Goal: Use online tool/utility: Utilize a website feature to perform a specific function

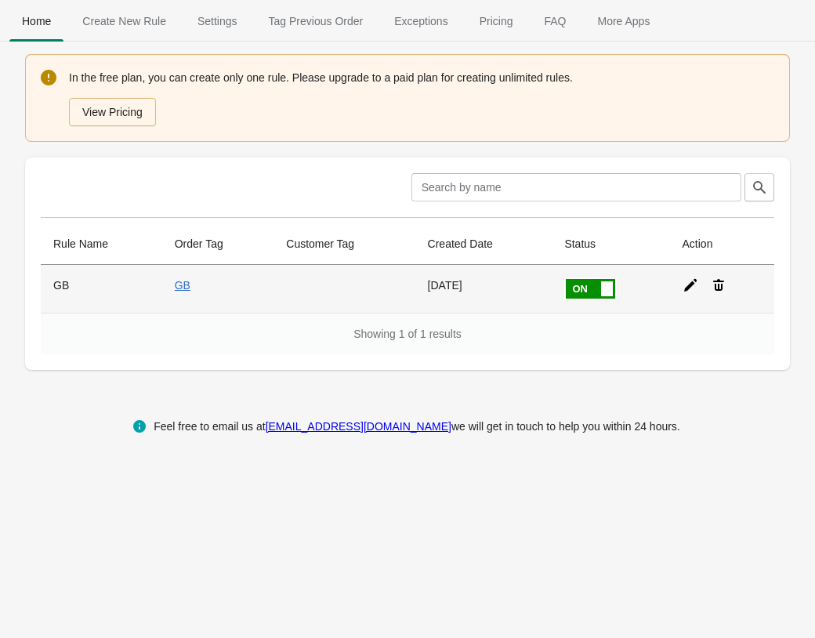
click at [687, 289] on icon at bounding box center [690, 285] width 13 height 13
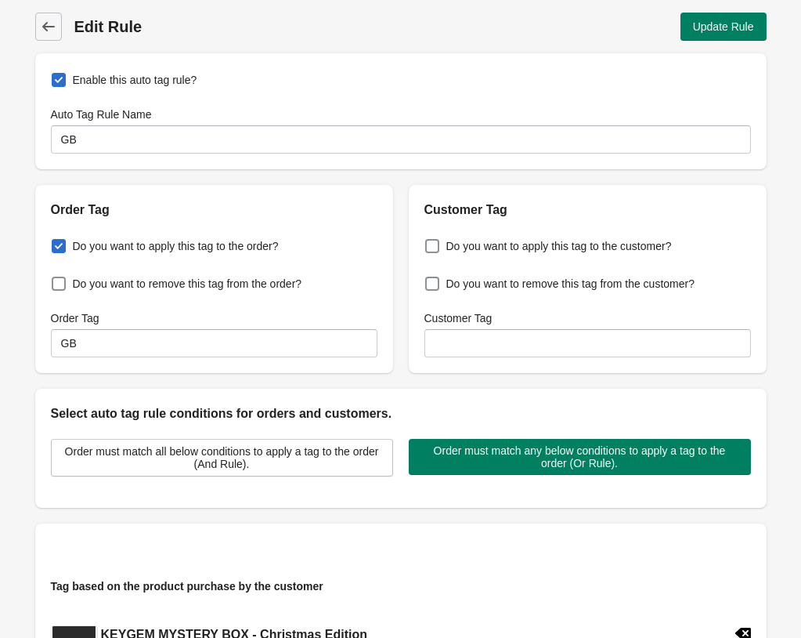
type input "GB"
checkbox input "true"
type input "GB"
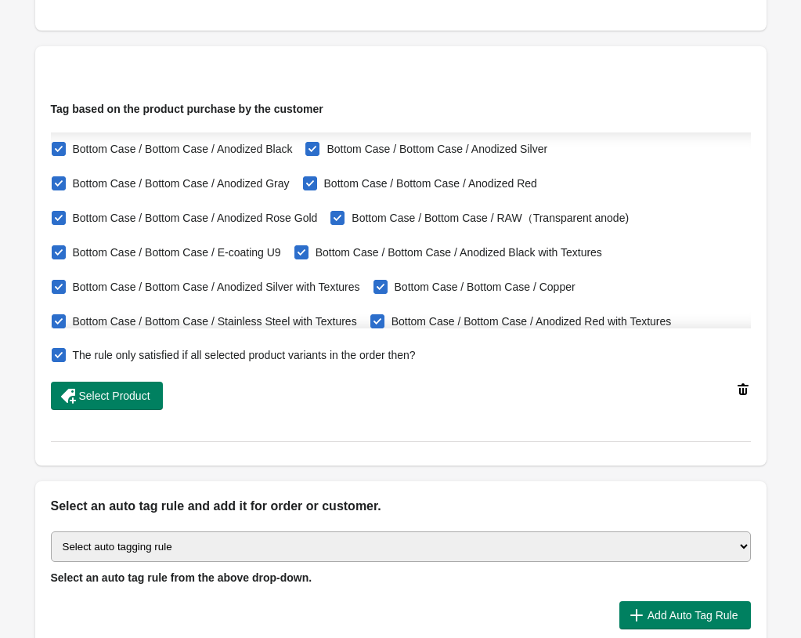
scroll to position [30396, 0]
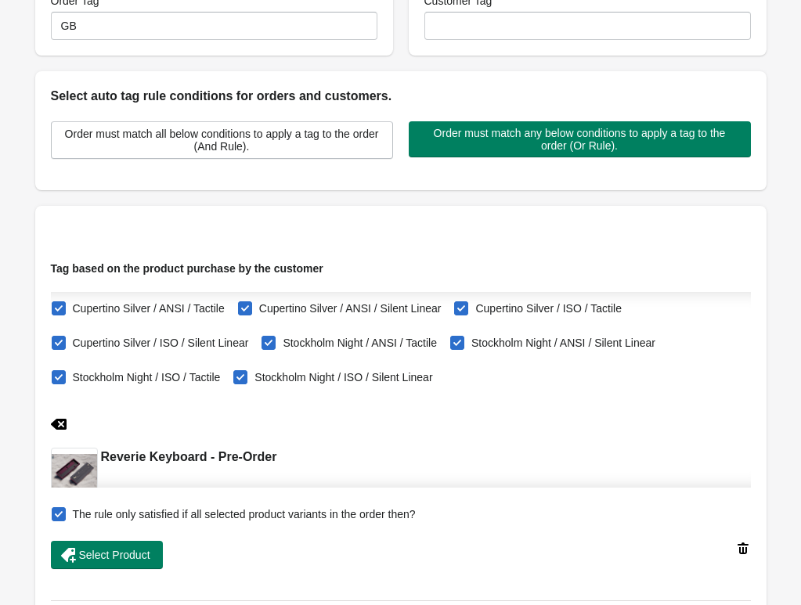
scroll to position [268, 0]
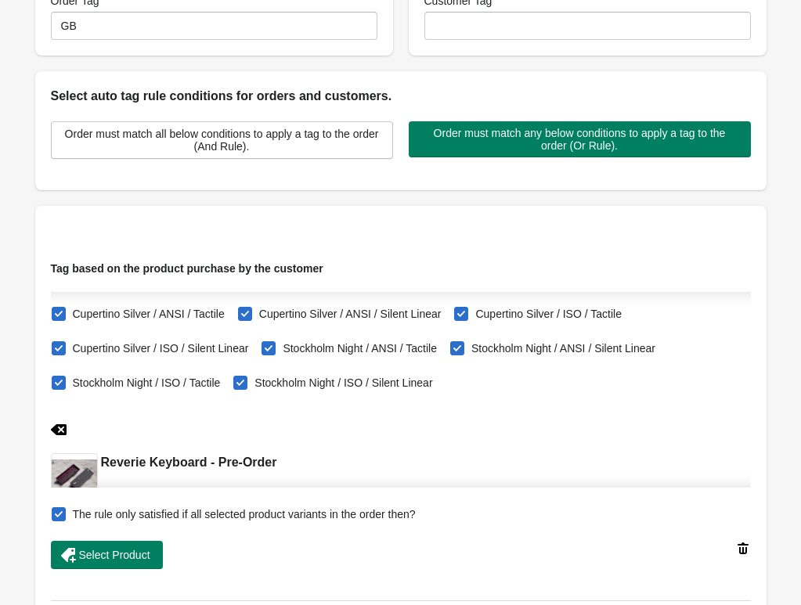
click at [61, 431] on icon at bounding box center [59, 430] width 16 height 16
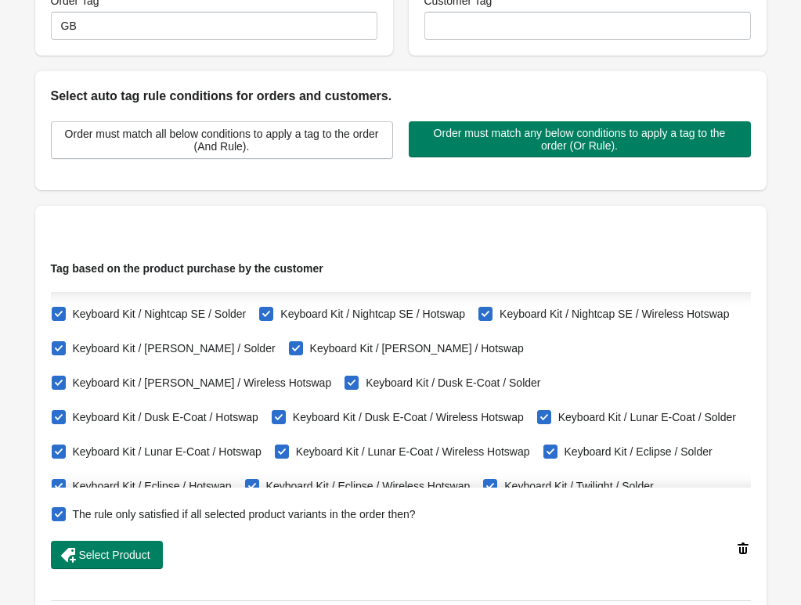
checkbox input "true"
checkbox input "false"
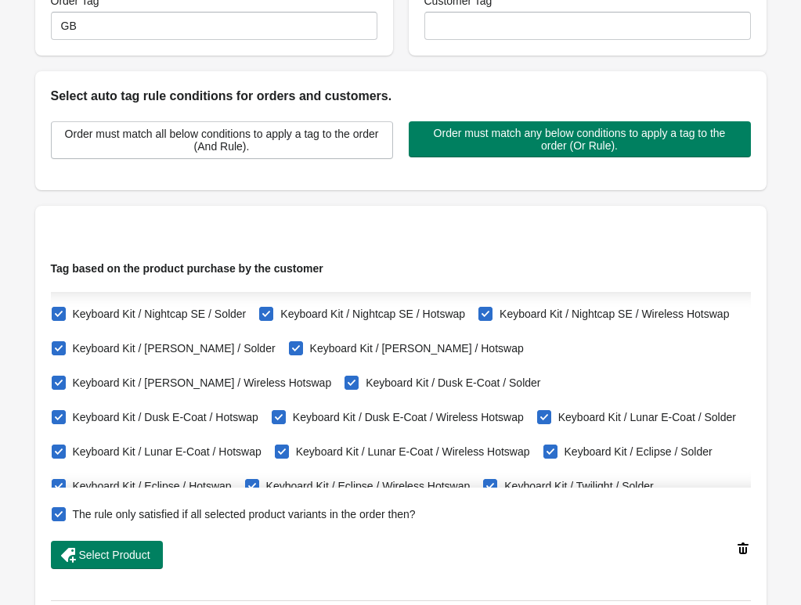
checkbox input "false"
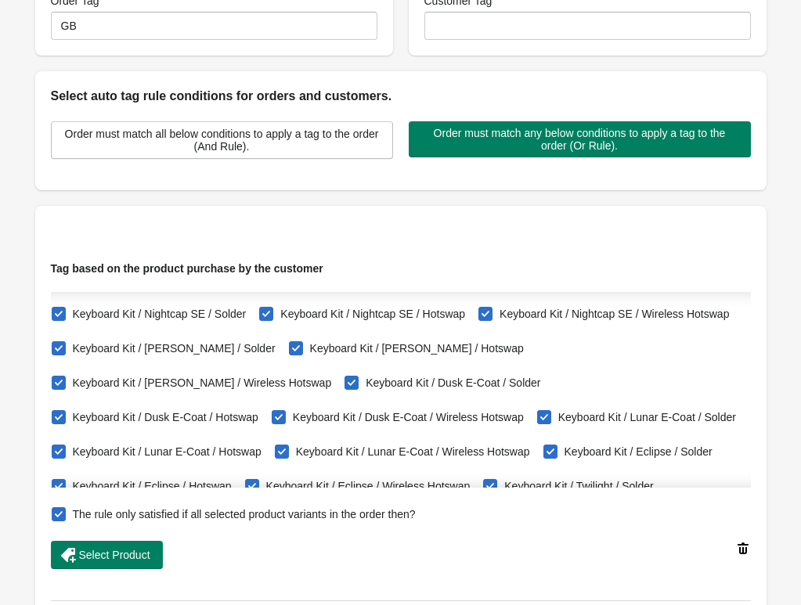
checkbox input "false"
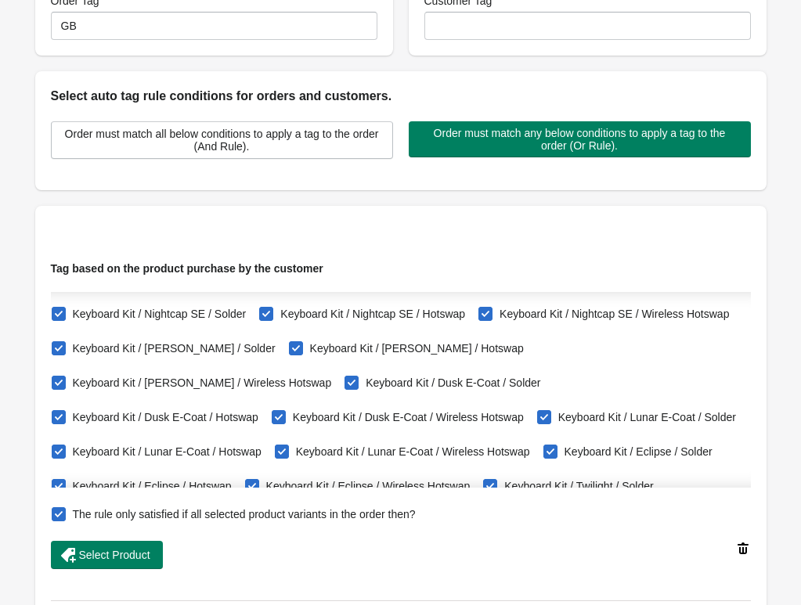
checkbox input "false"
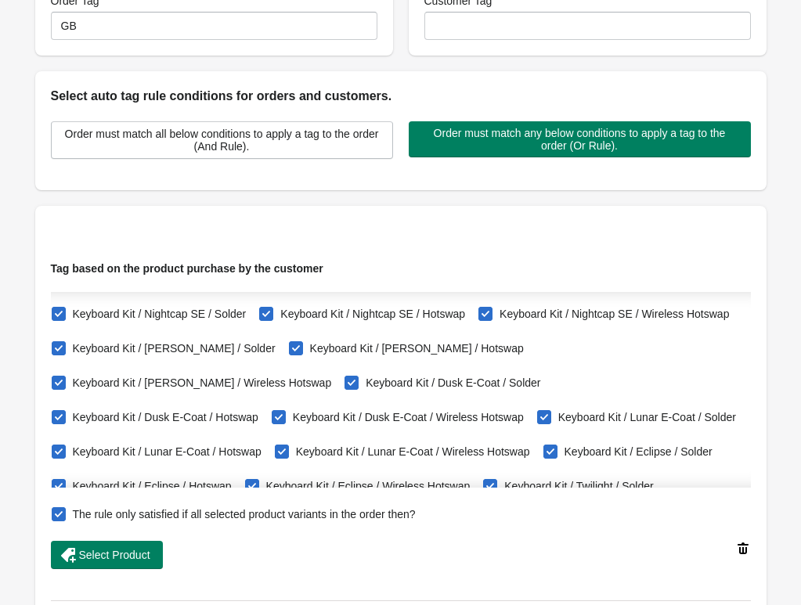
checkbox input "false"
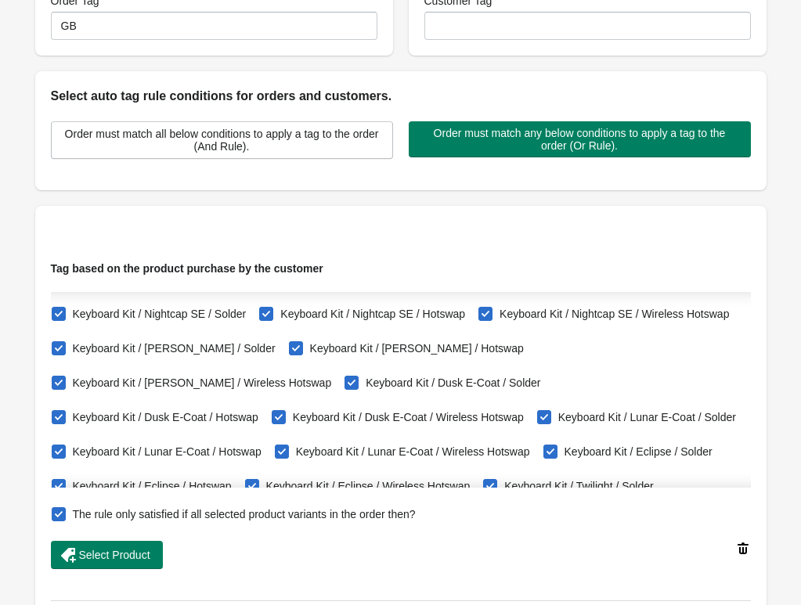
checkbox input "true"
checkbox input "false"
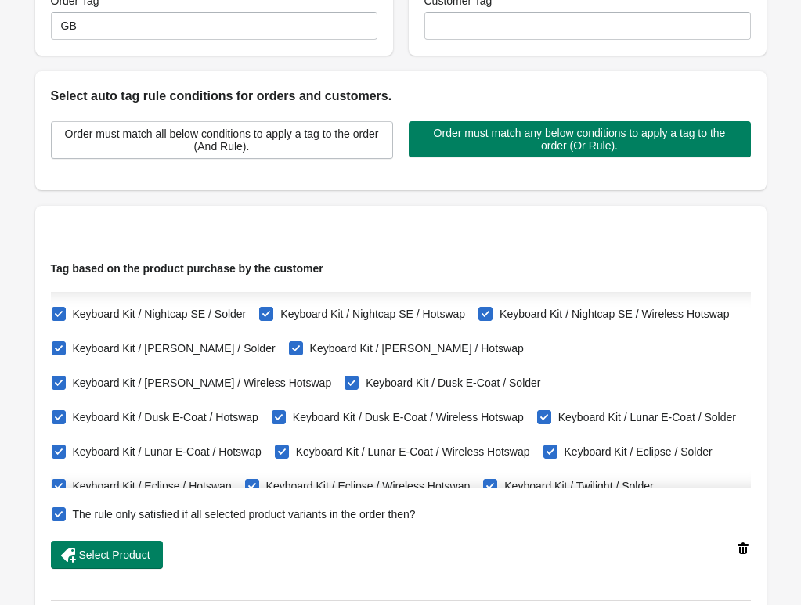
checkbox input "false"
checkbox input "true"
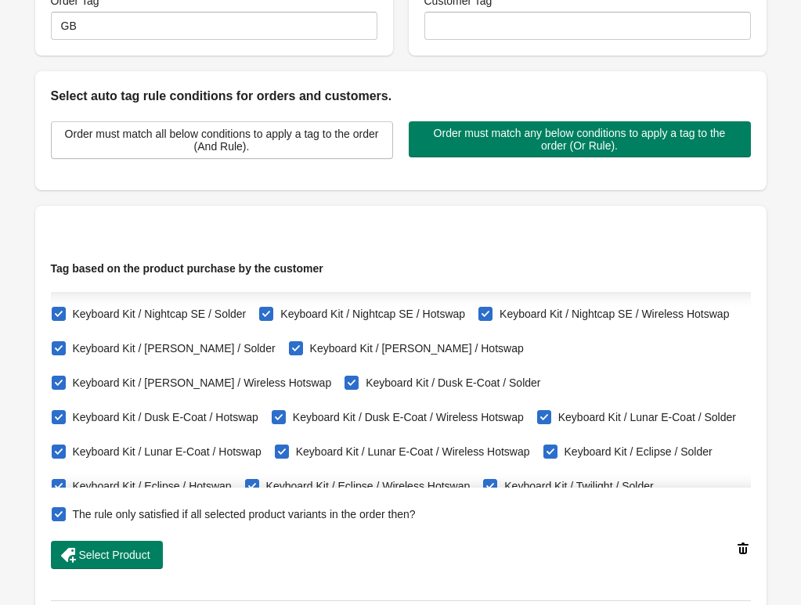
checkbox input "true"
checkbox input "false"
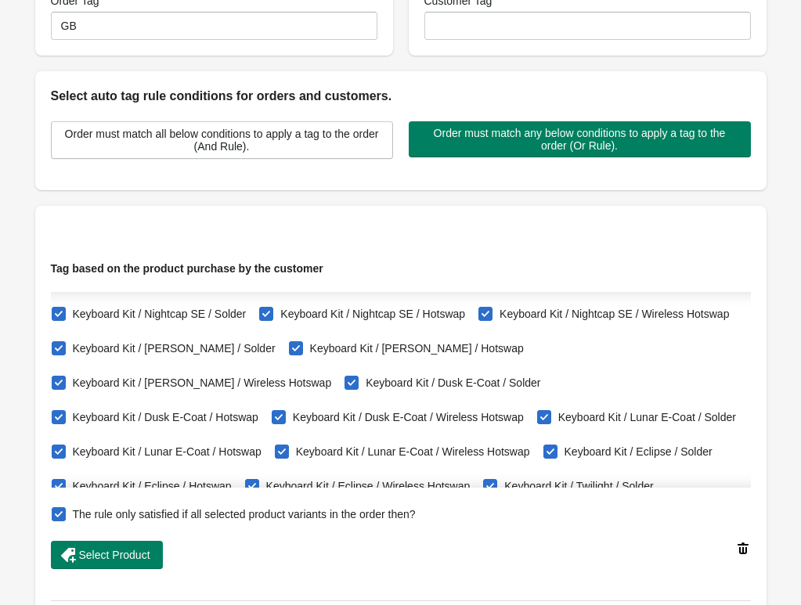
checkbox input "false"
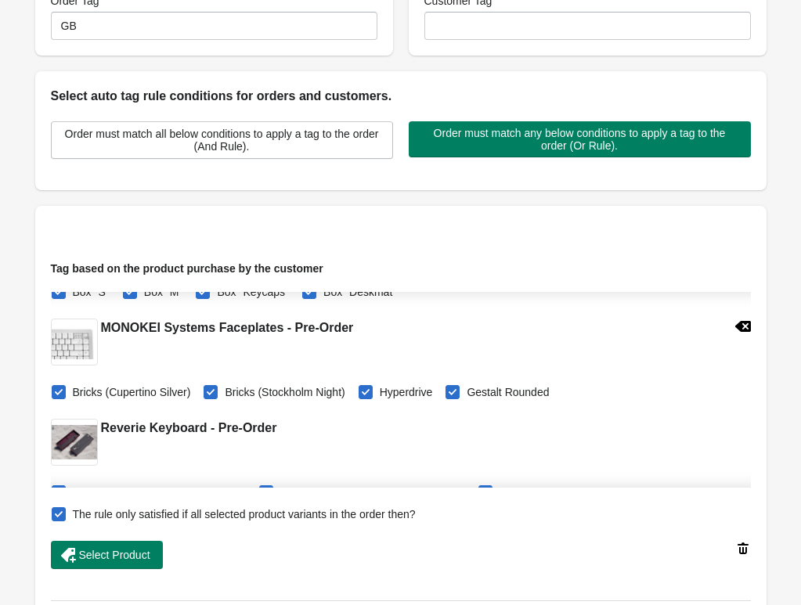
click at [735, 327] on icon at bounding box center [743, 326] width 16 height 11
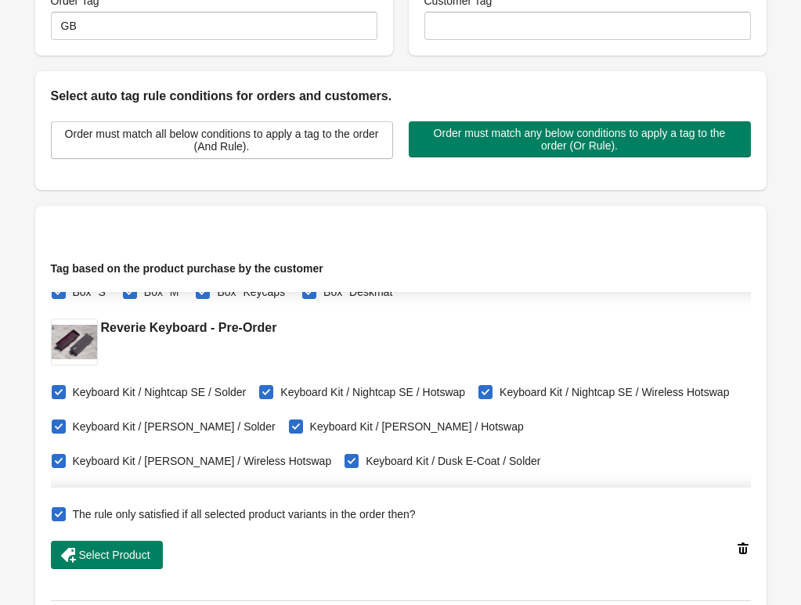
checkbox input "false"
checkbox input "true"
checkbox input "false"
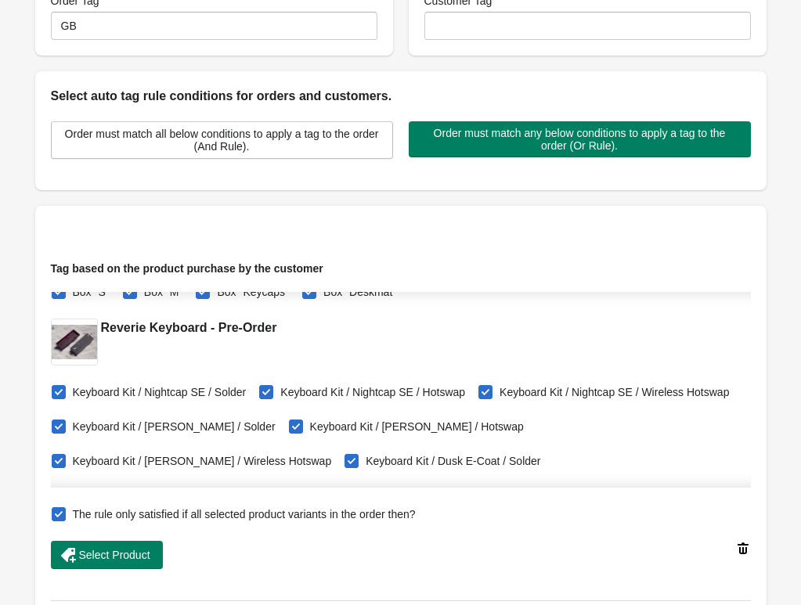
checkbox input "false"
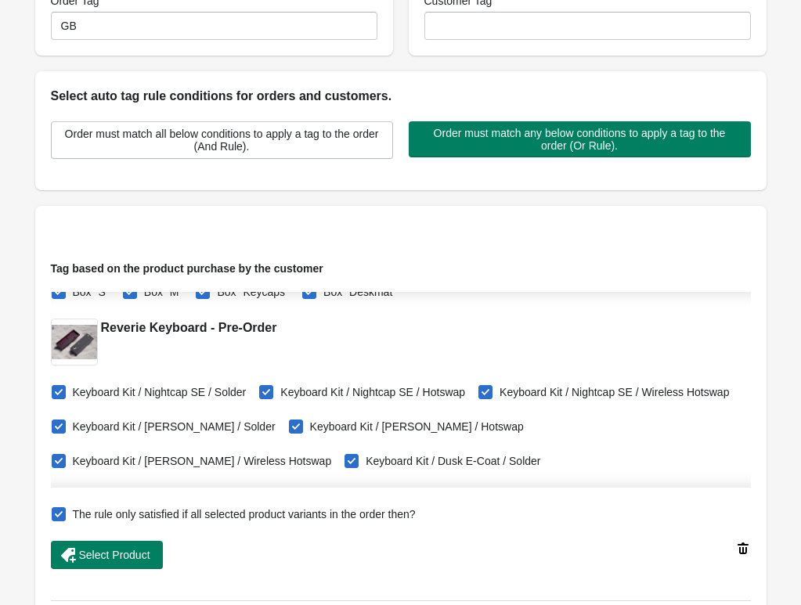
checkbox input "true"
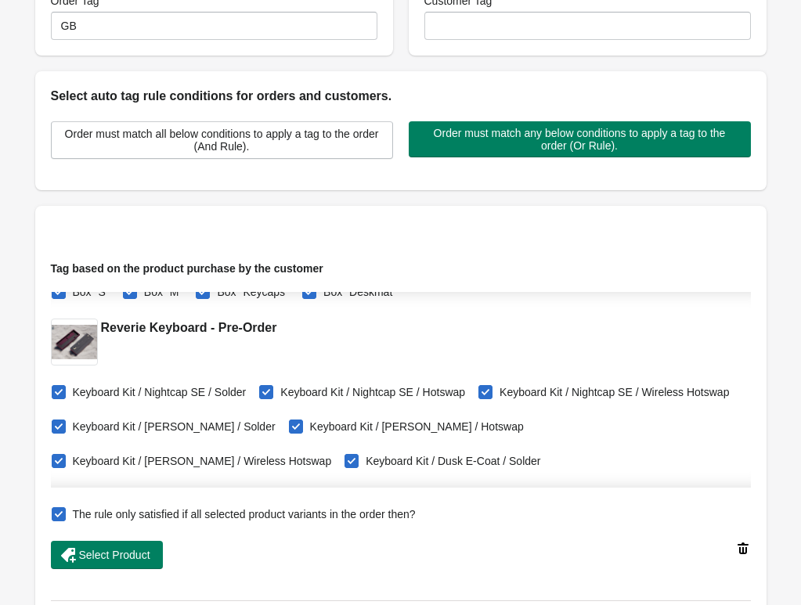
checkbox input "true"
checkbox input "false"
checkbox input "true"
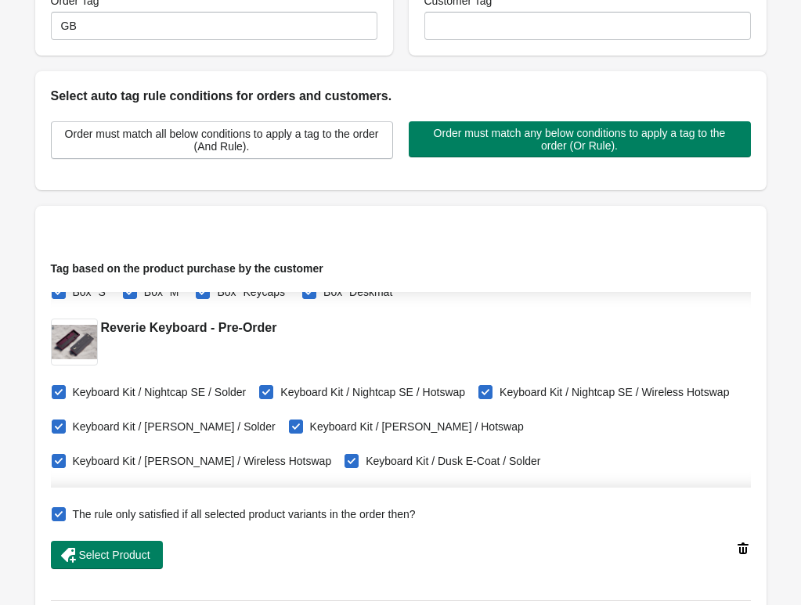
checkbox input "false"
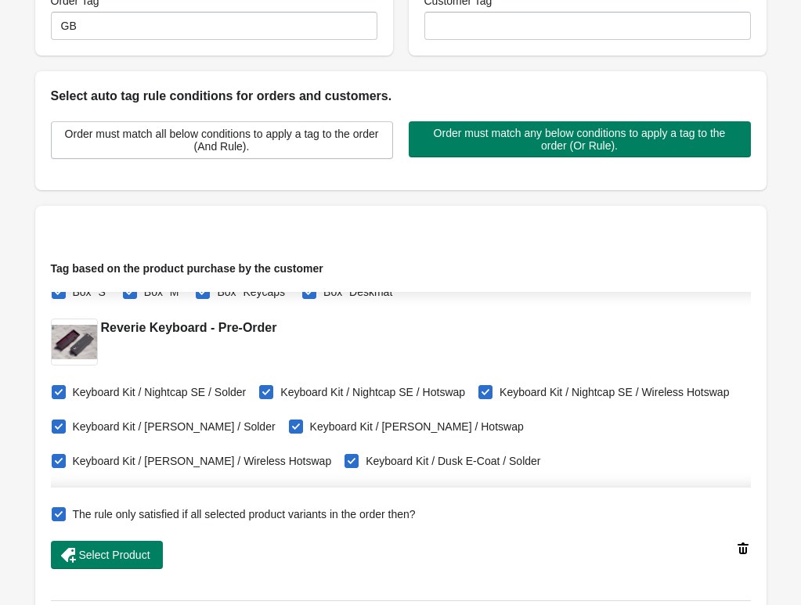
checkbox input "false"
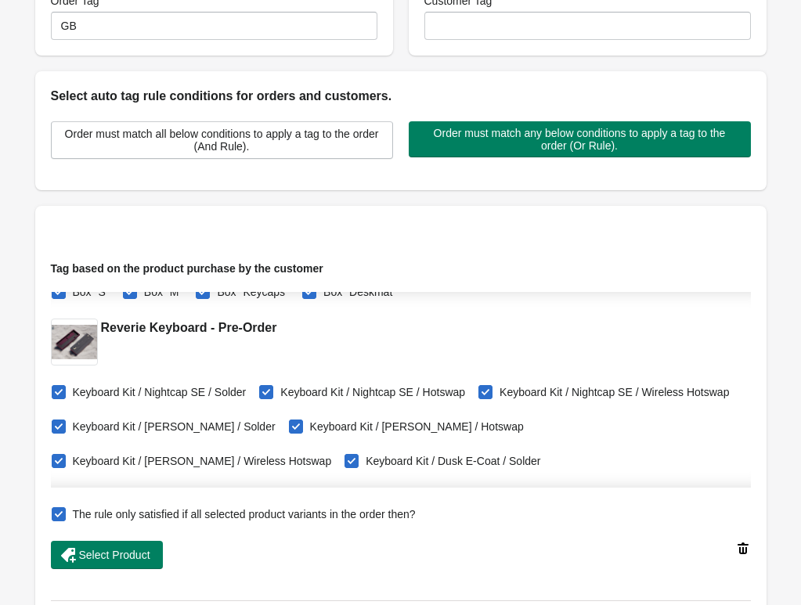
checkbox input "false"
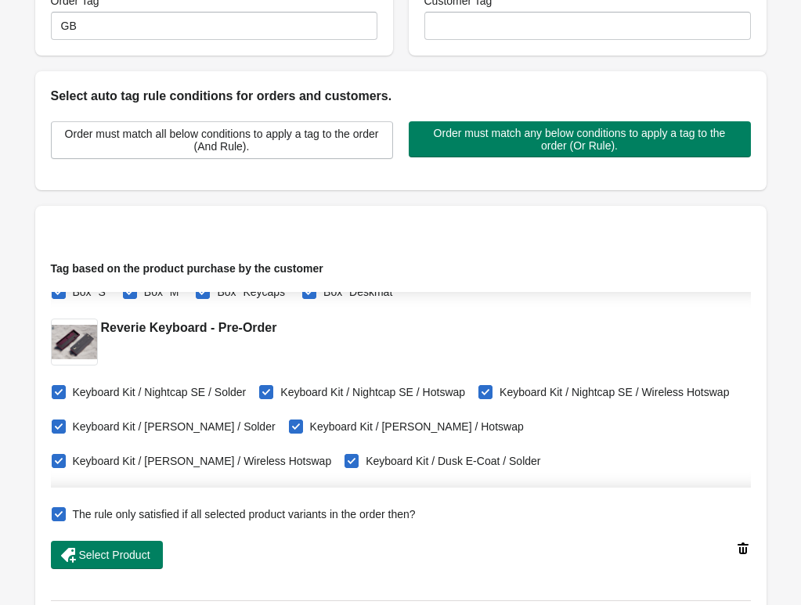
checkbox input "false"
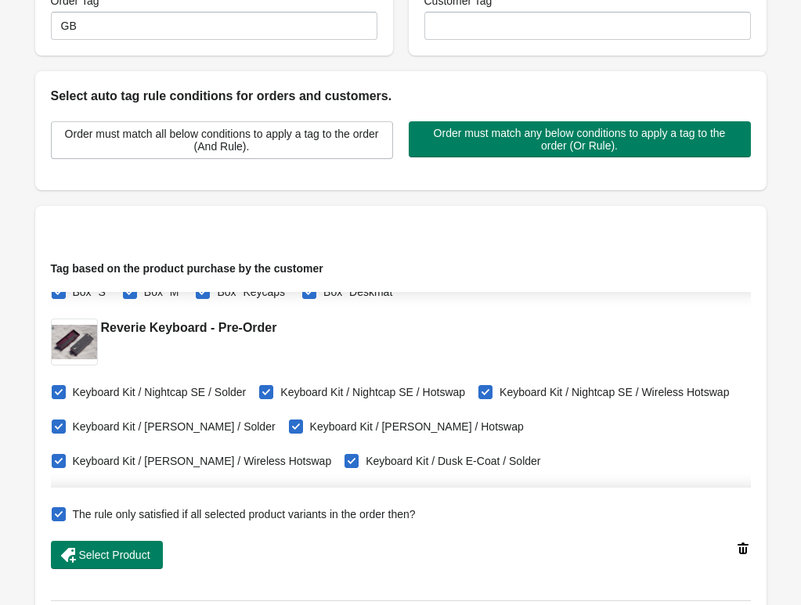
checkbox input "false"
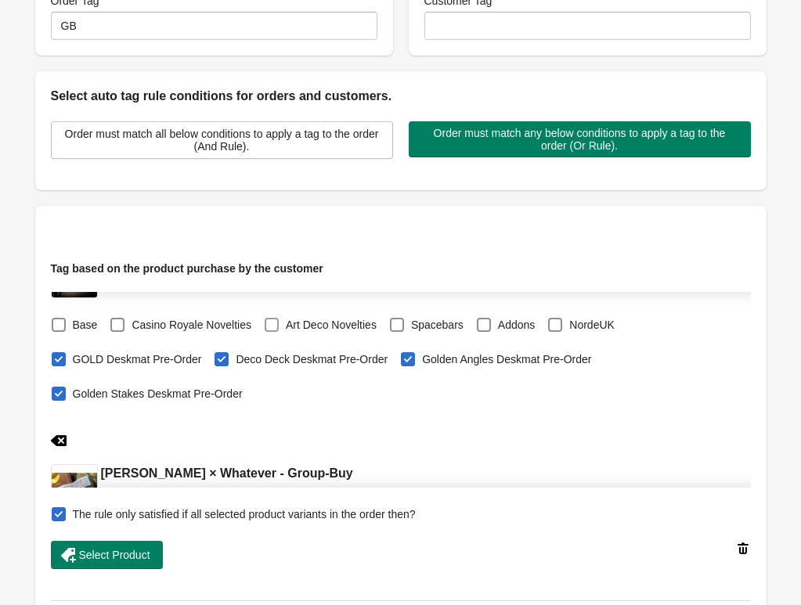
scroll to position [5714, 0]
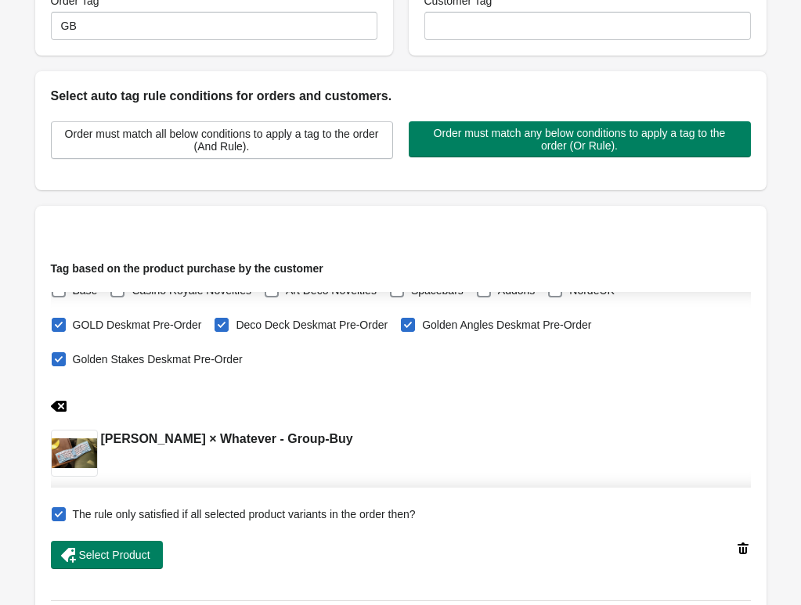
click at [62, 402] on icon at bounding box center [58, 406] width 16 height 11
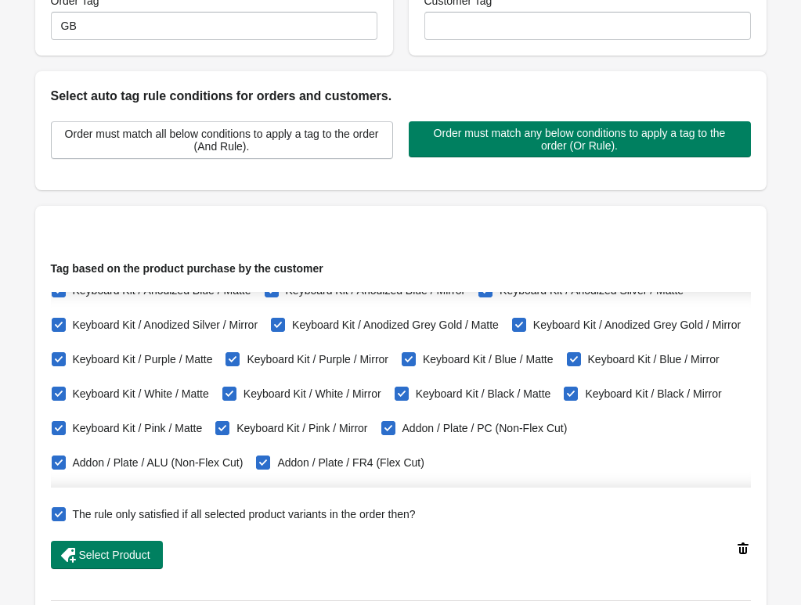
checkbox input "true"
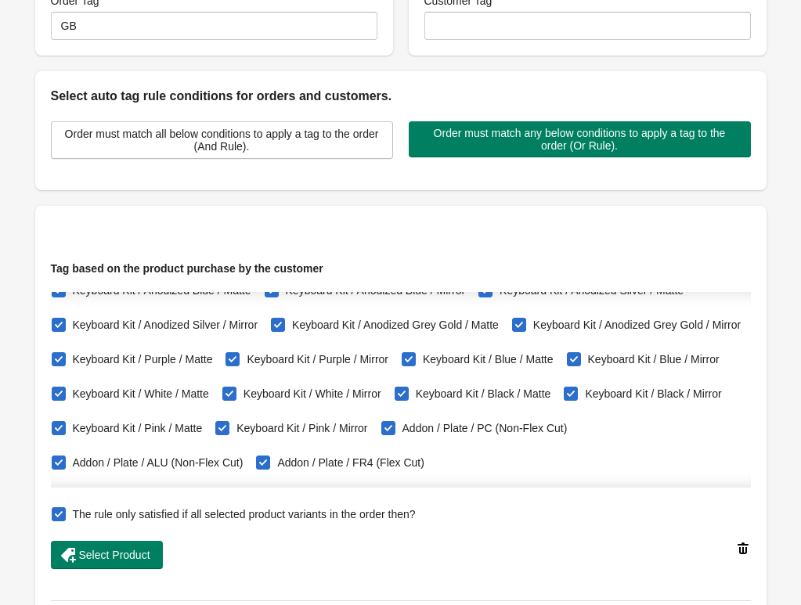
checkbox input "true"
checkbox input "false"
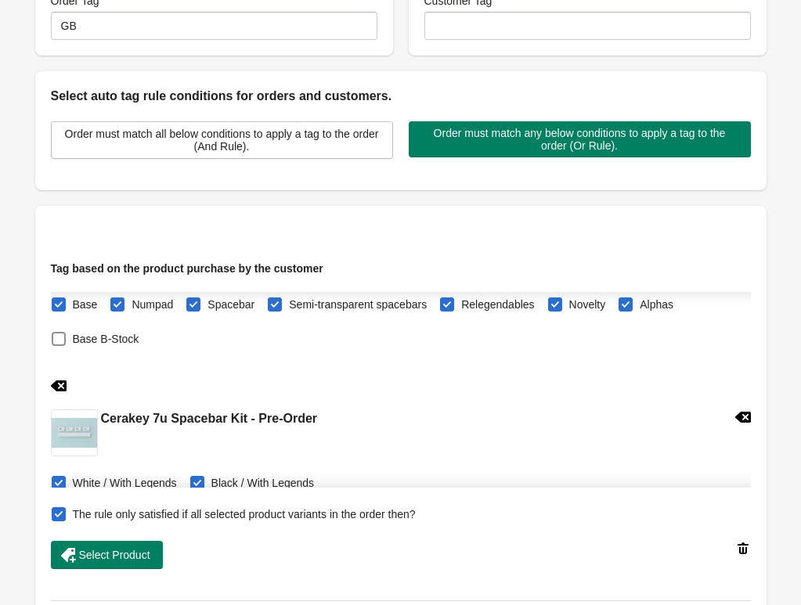
scroll to position [10893, 0]
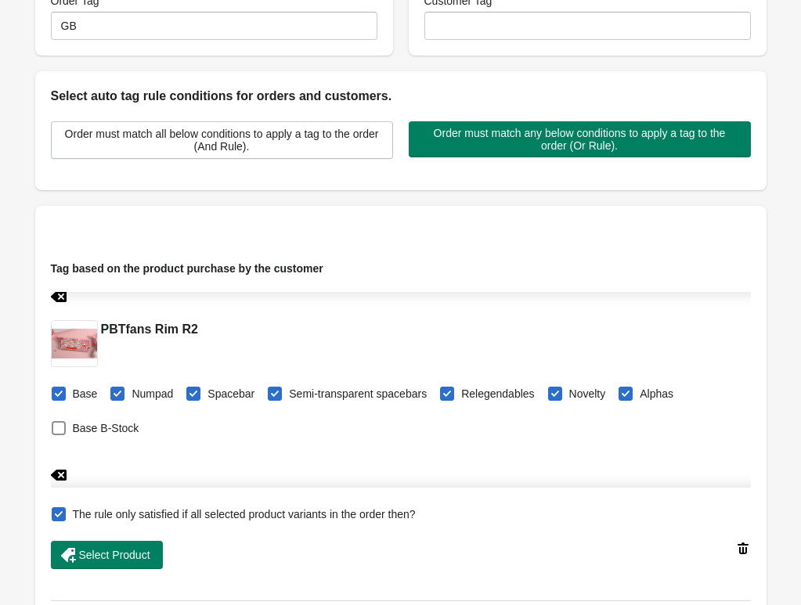
click at [60, 476] on icon at bounding box center [59, 476] width 16 height 16
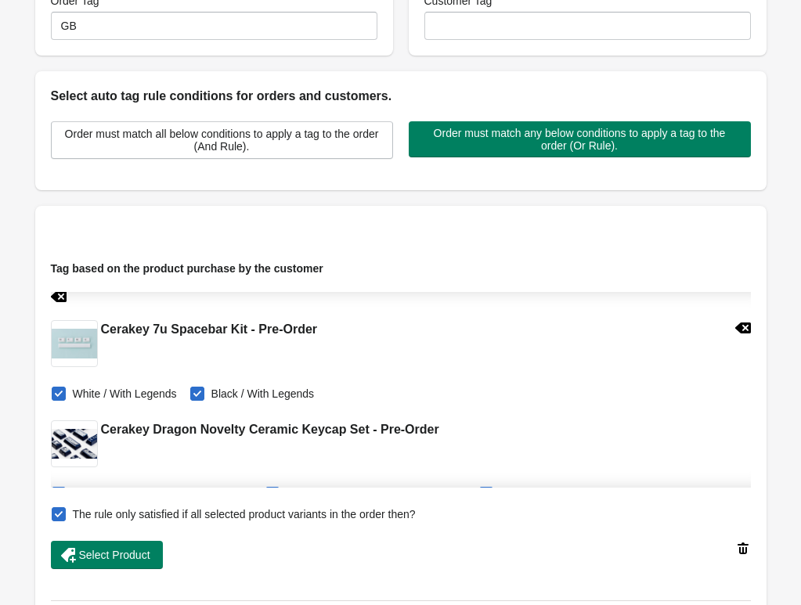
checkbox input "false"
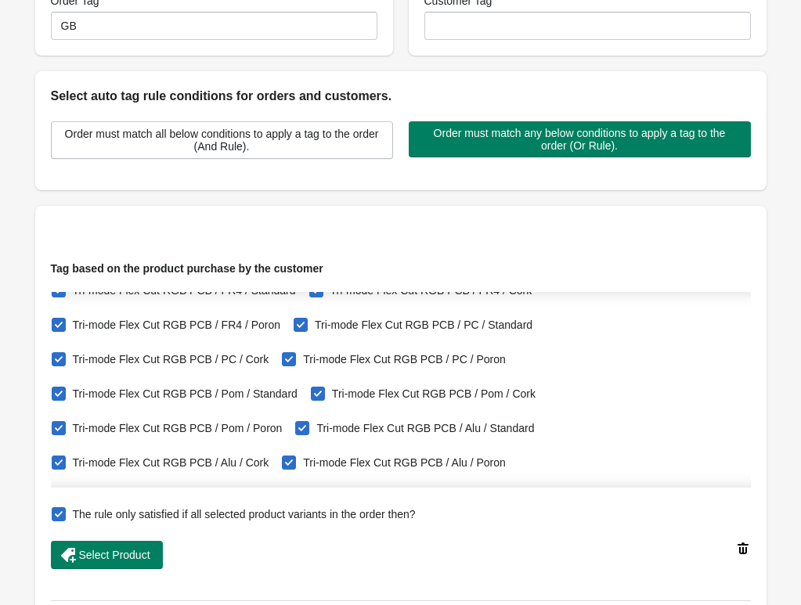
scroll to position [22232, 0]
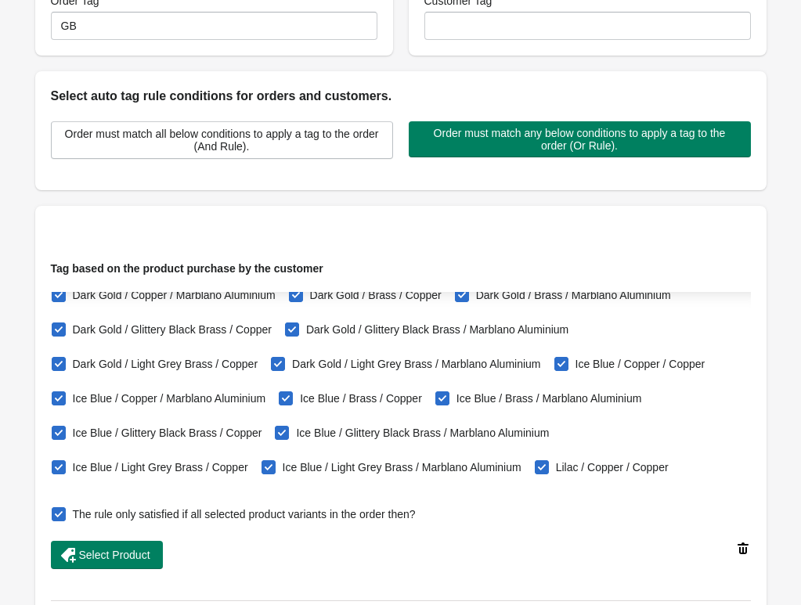
scroll to position [669, 0]
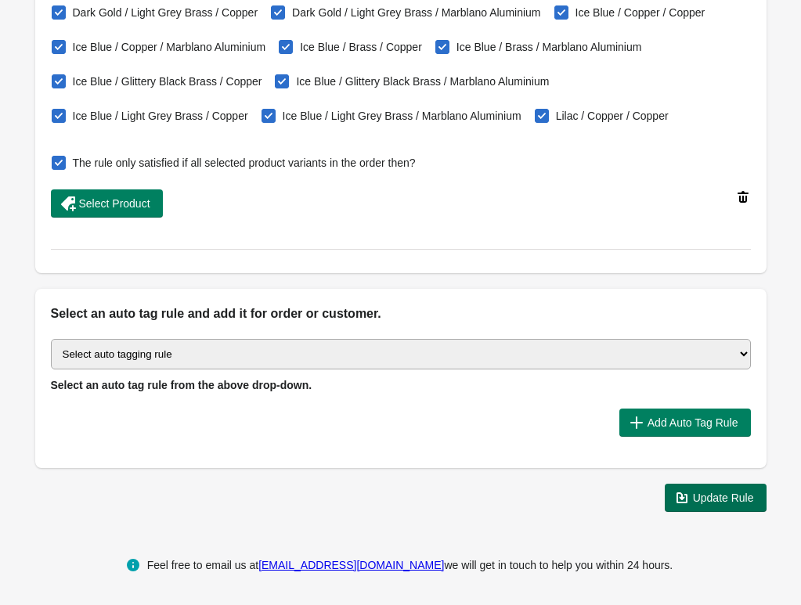
click at [724, 493] on span "Update Rule" at bounding box center [723, 498] width 61 height 13
